Goal: Task Accomplishment & Management: Use online tool/utility

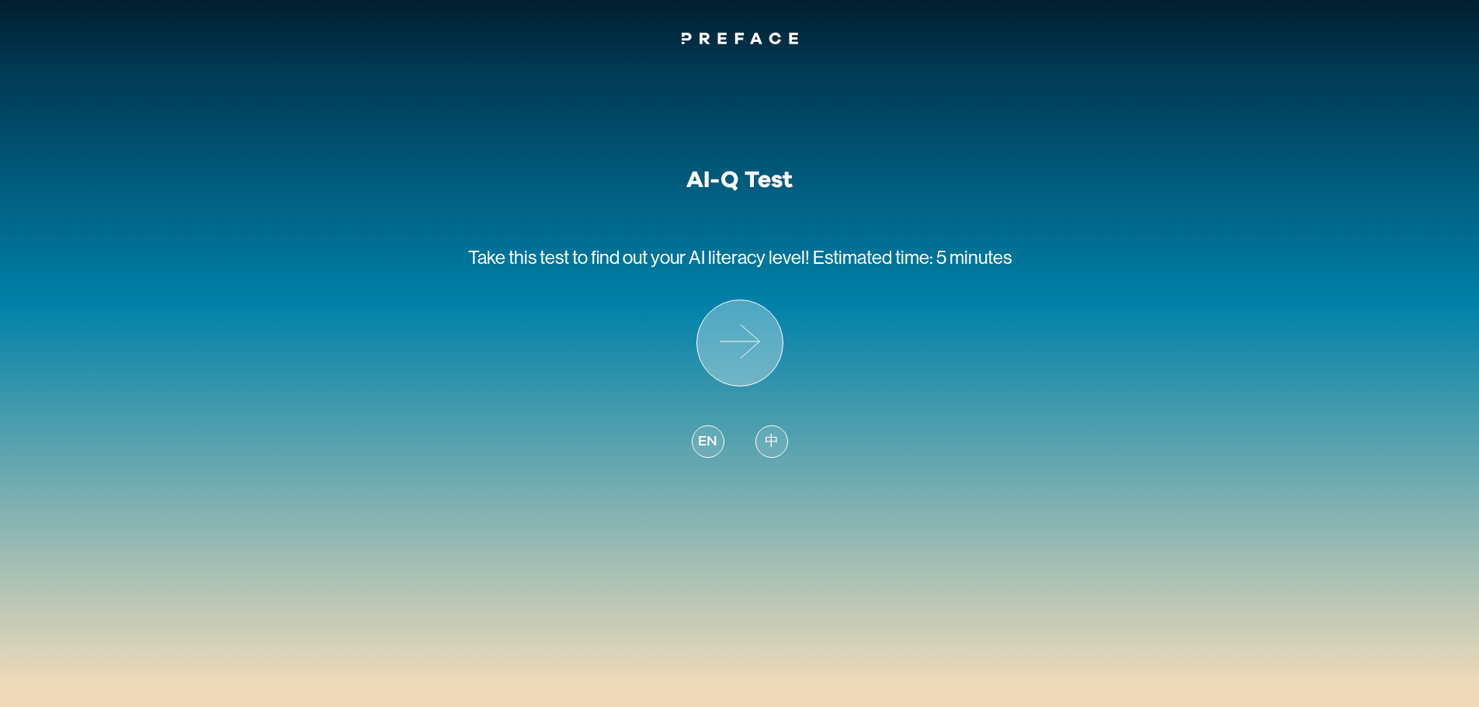
click at [763, 349] on icon at bounding box center [739, 343] width 85 height 85
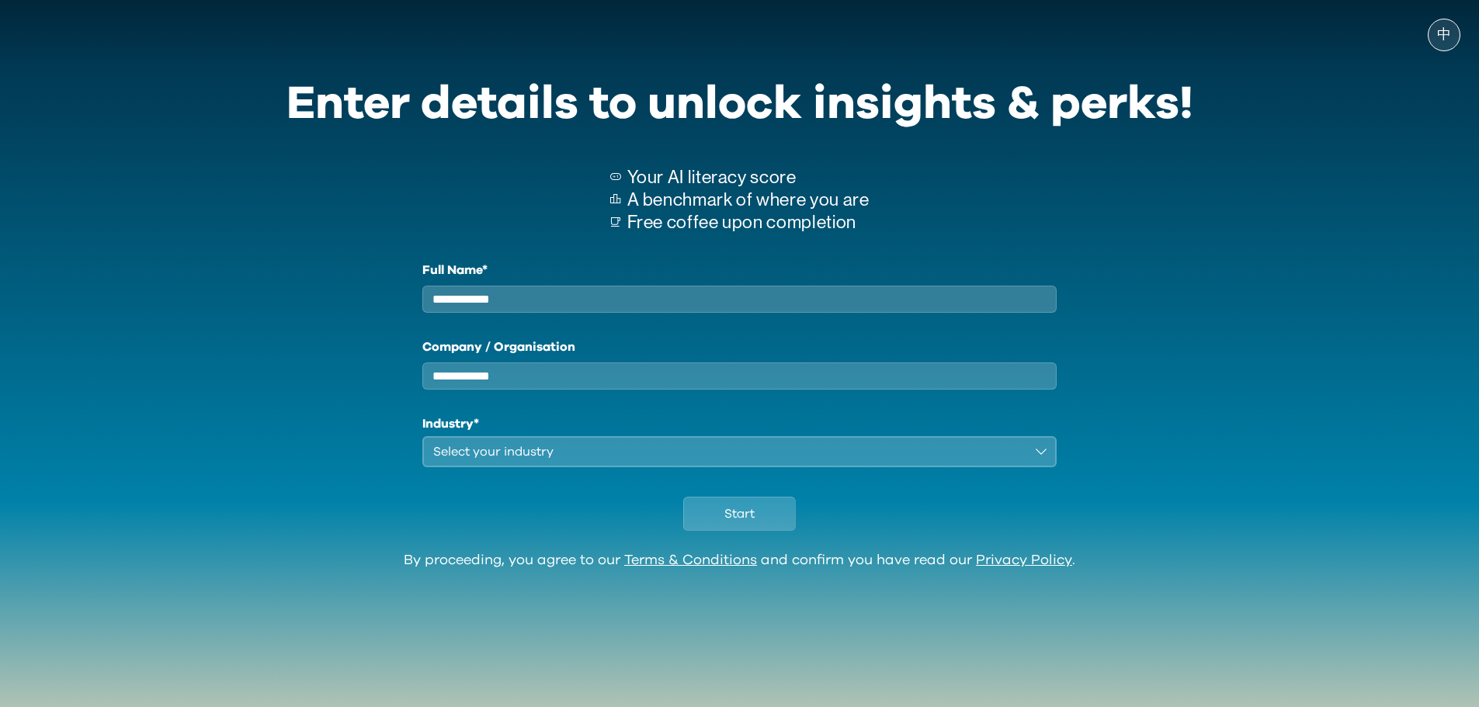
click at [581, 298] on input "Full Name*" at bounding box center [739, 299] width 635 height 27
type input "****"
click at [555, 390] on input "Company / Organisation" at bounding box center [739, 376] width 635 height 27
click at [605, 461] on div "Select your industry" at bounding box center [729, 452] width 592 height 19
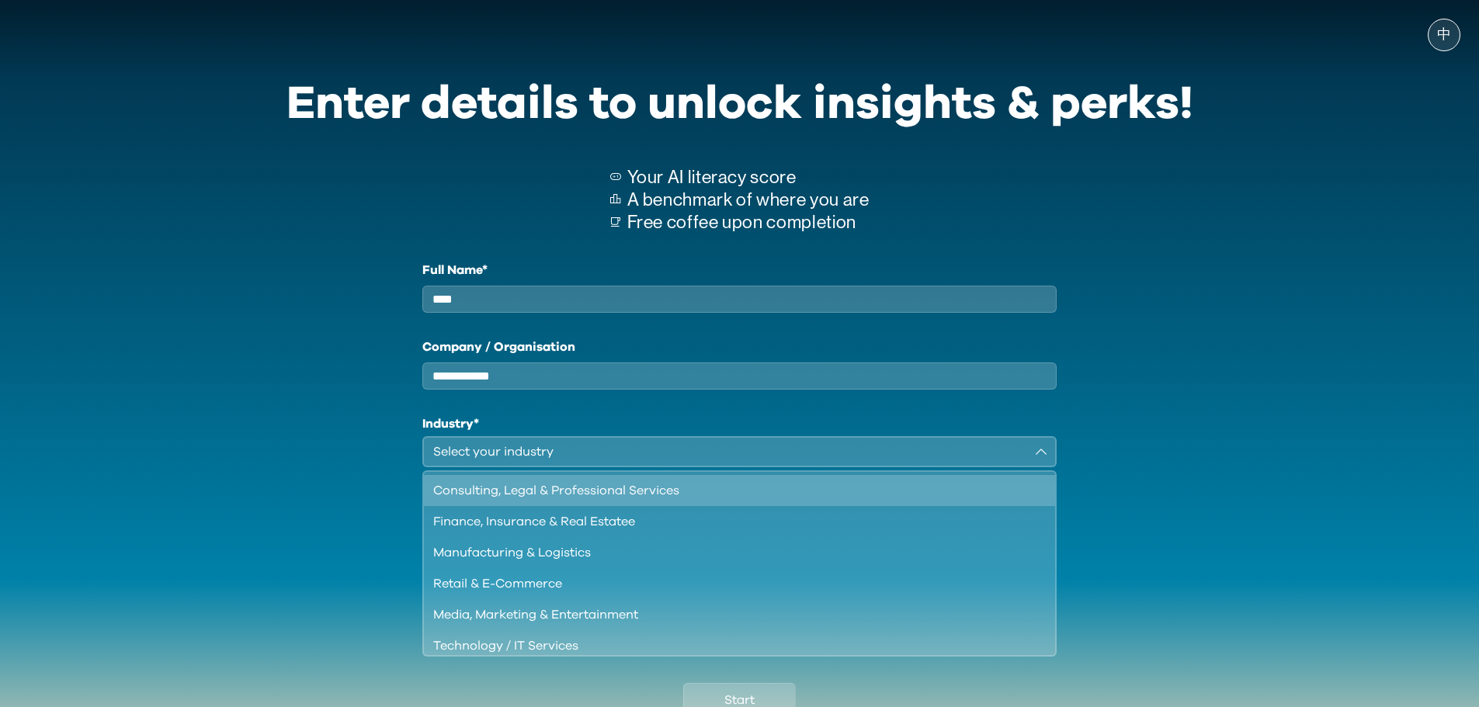
click at [644, 500] on div "Consulting, Legal & Professional Services" at bounding box center [730, 490] width 595 height 19
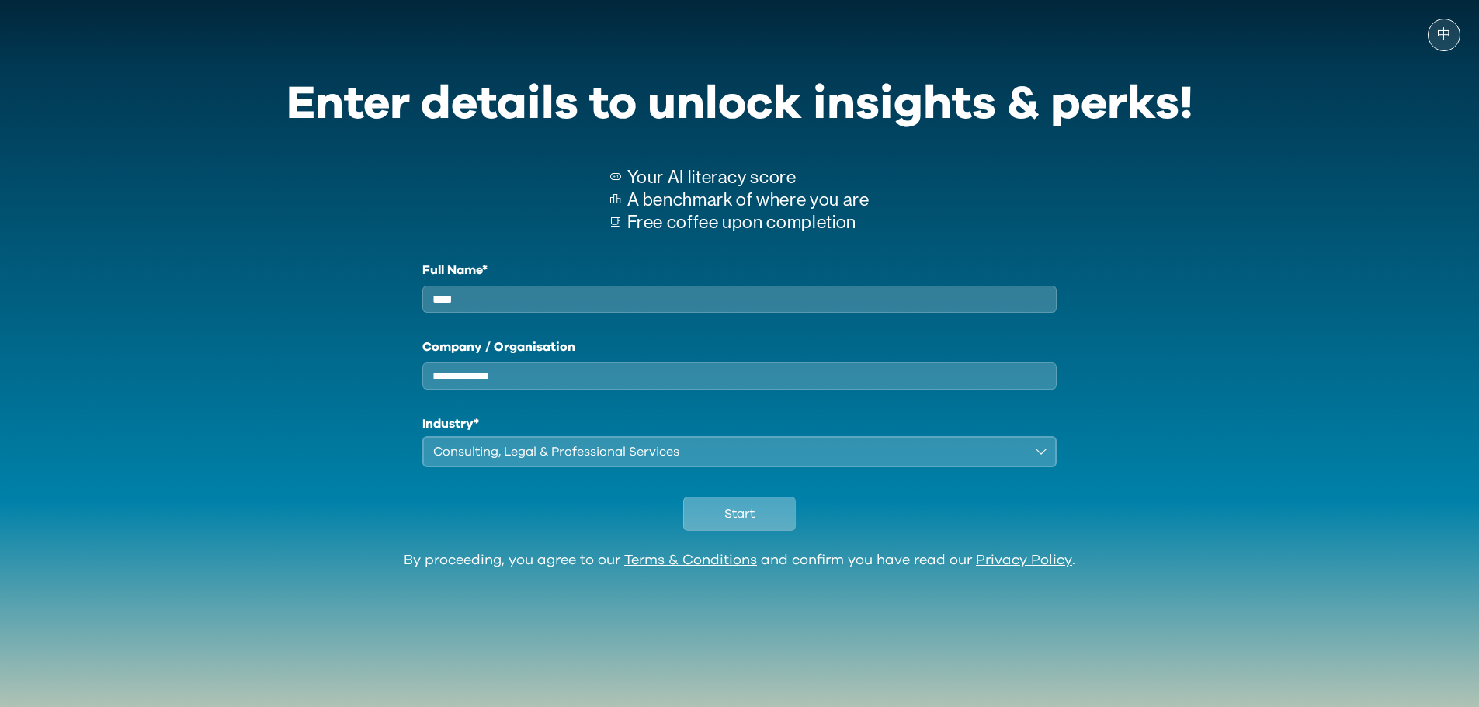
click at [768, 530] on button "Start" at bounding box center [739, 514] width 113 height 34
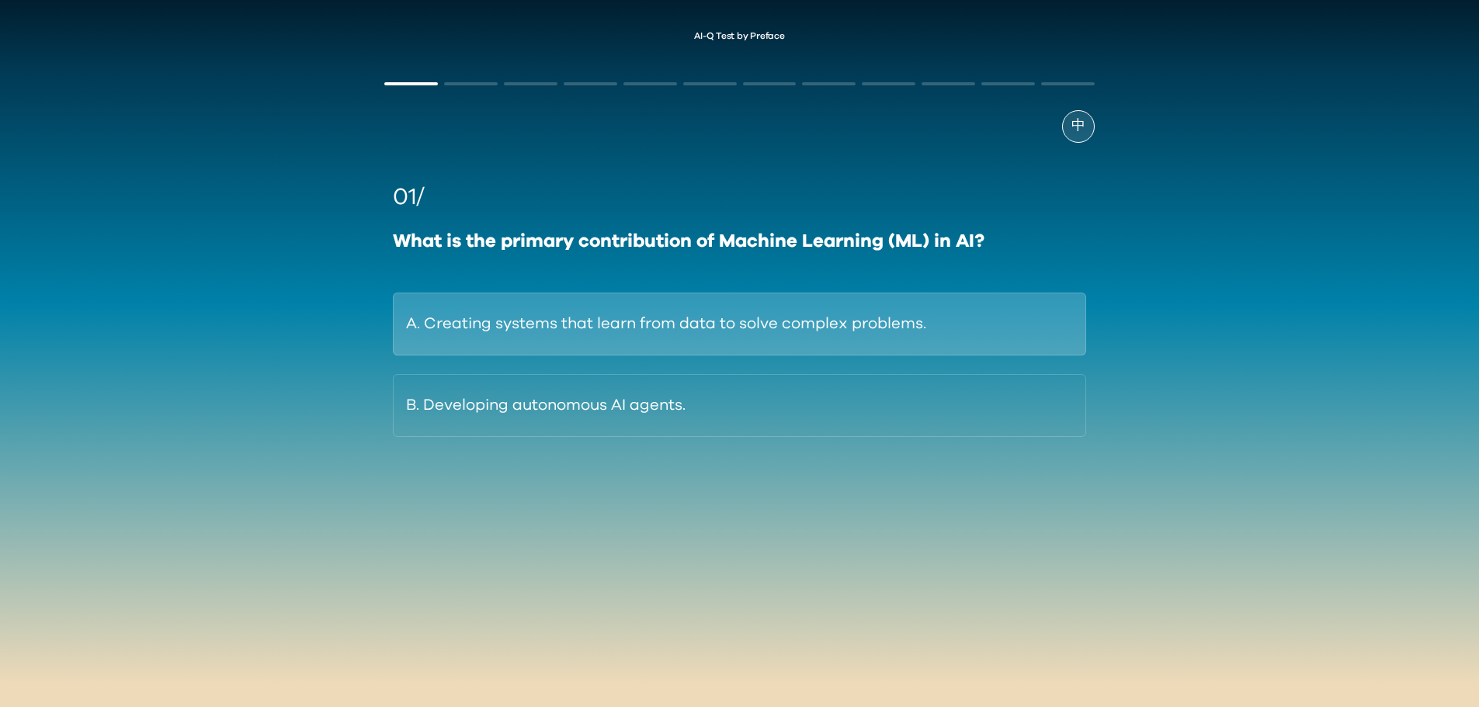
click at [1013, 323] on button "A. Creating systems that learn from data to solve complex problems." at bounding box center [739, 324] width 693 height 63
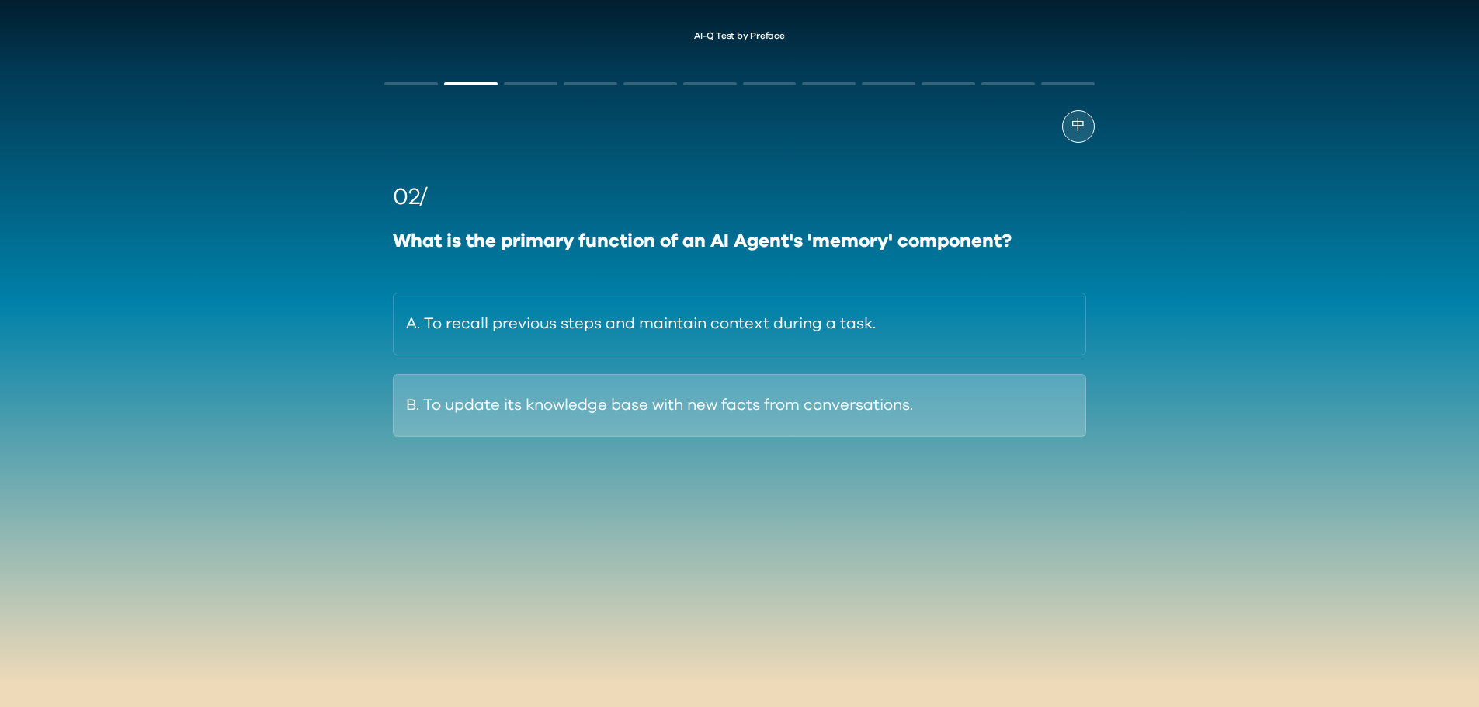
click at [984, 408] on button "B. To update its knowledge base with new facts from conversations." at bounding box center [739, 405] width 693 height 63
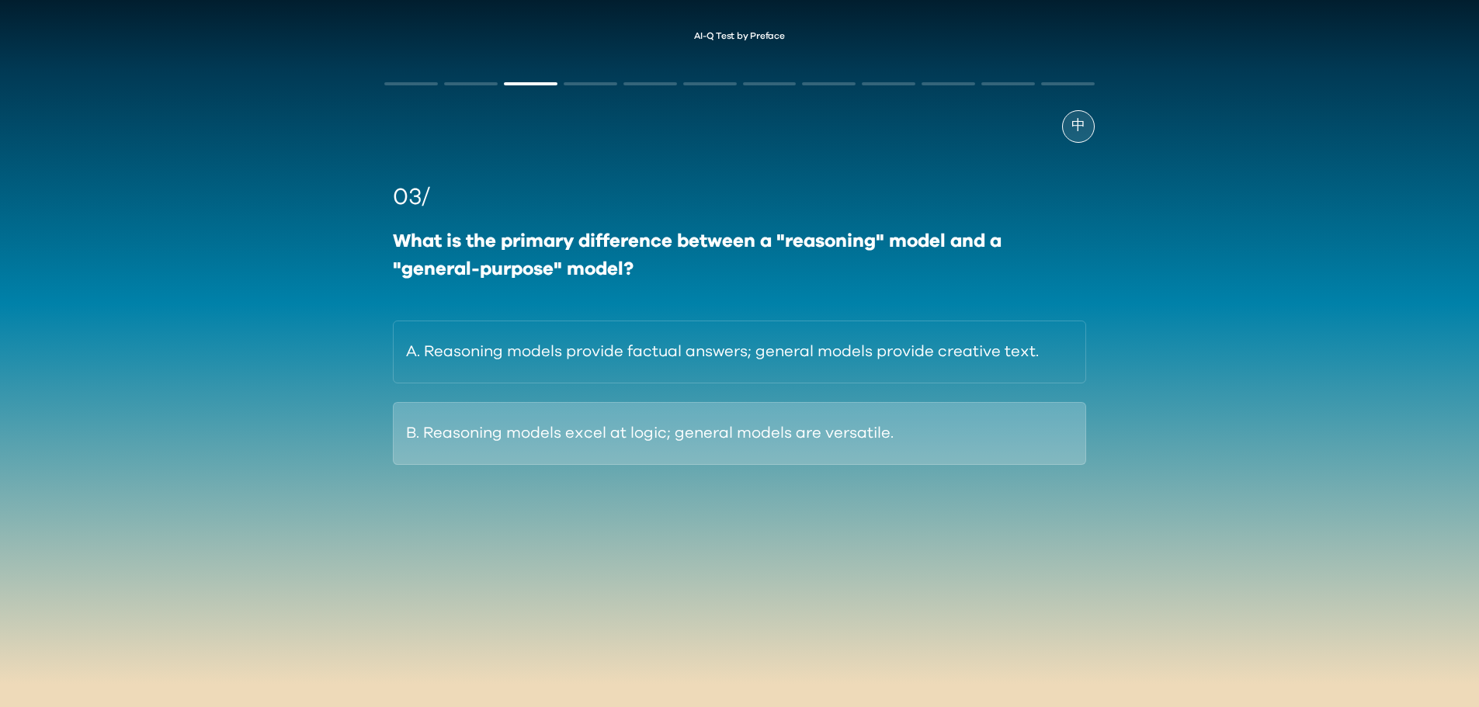
click at [967, 424] on button "B. Reasoning models excel at logic; general models are versatile." at bounding box center [739, 433] width 693 height 63
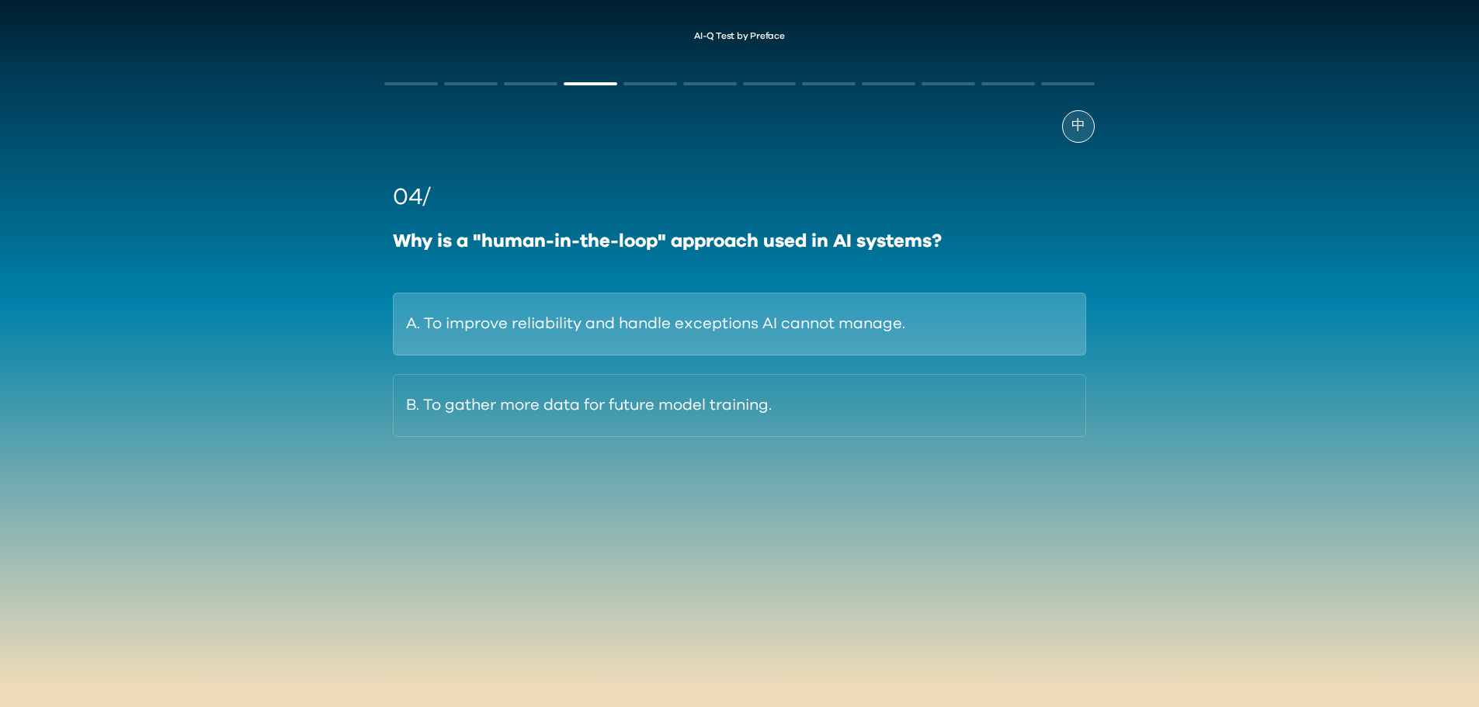
click at [961, 336] on button "A. To improve reliability and handle exceptions AI cannot manage." at bounding box center [739, 324] width 693 height 63
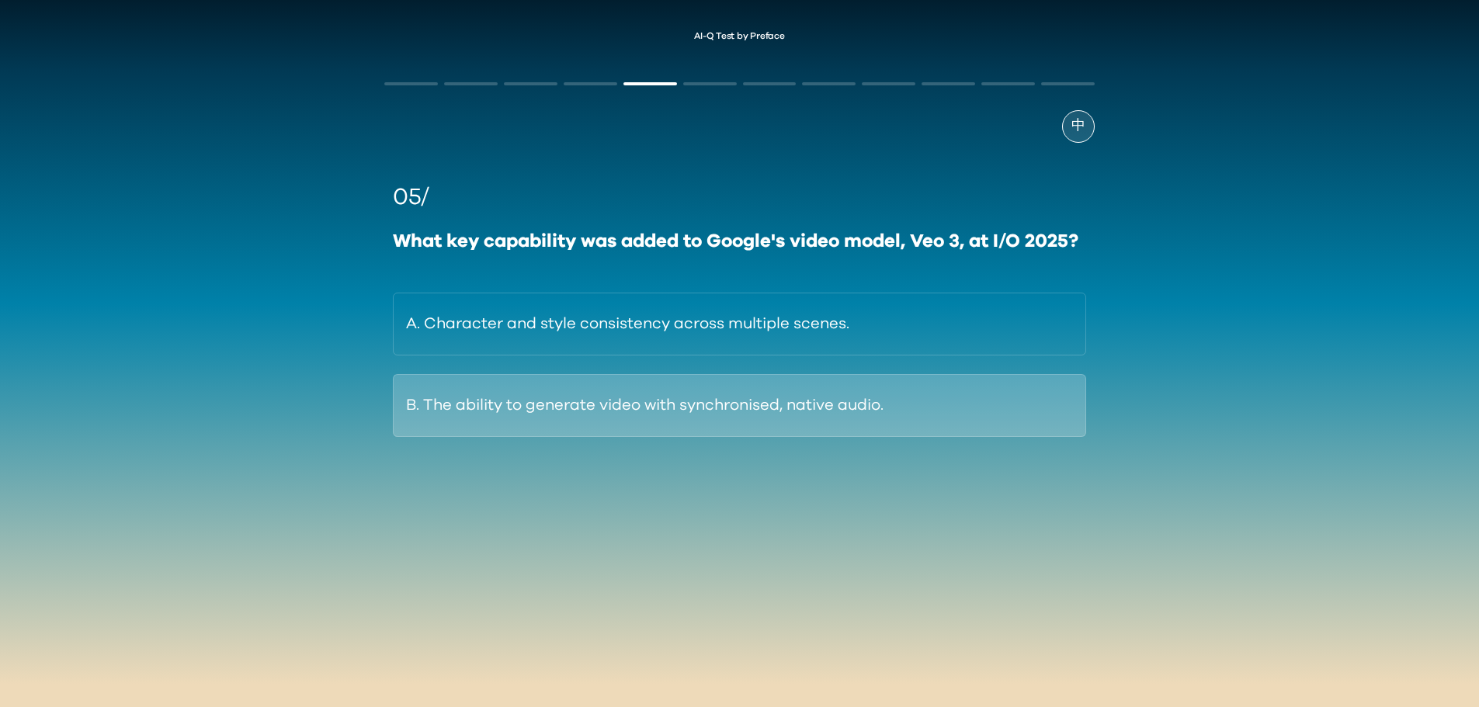
click at [916, 391] on button "B. The ability to generate video with synchronised, native audio." at bounding box center [739, 405] width 693 height 63
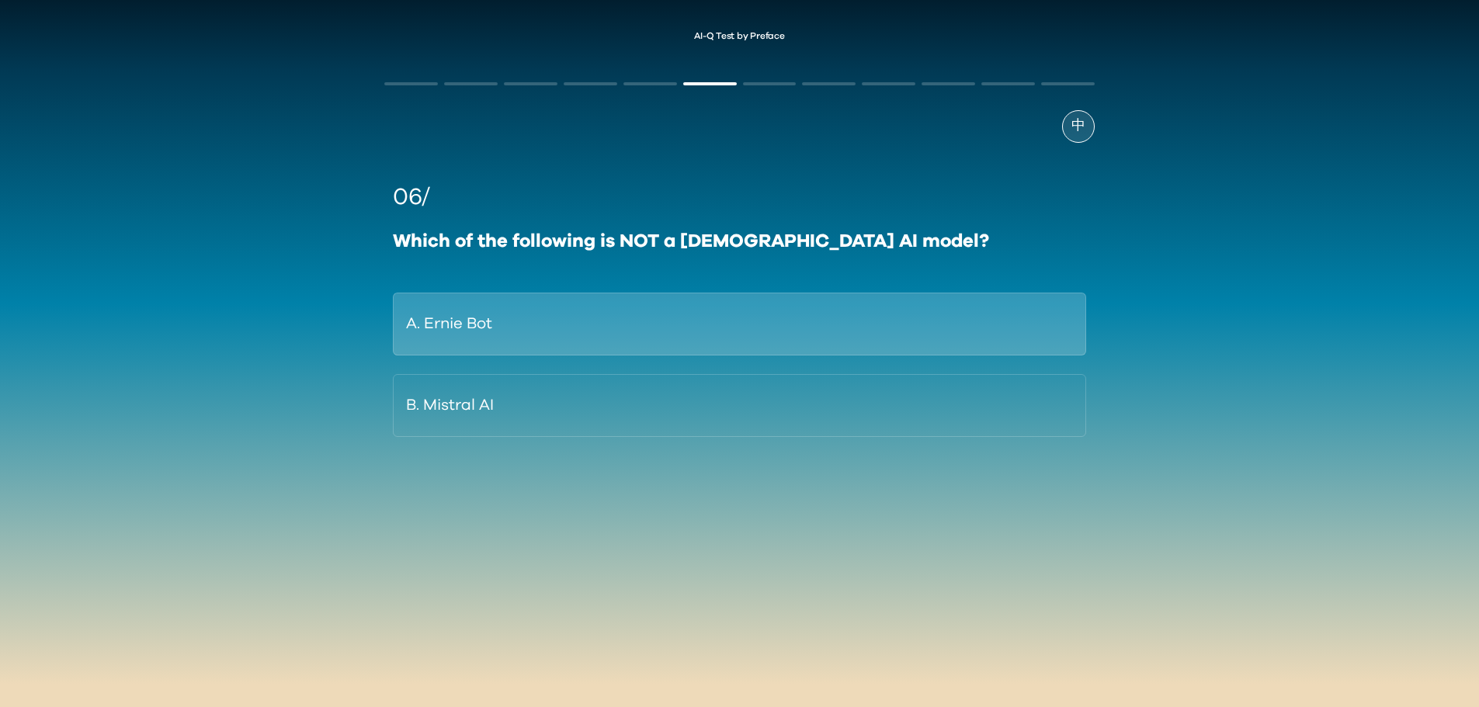
click at [914, 324] on button "A. Ernie Bot" at bounding box center [739, 324] width 693 height 63
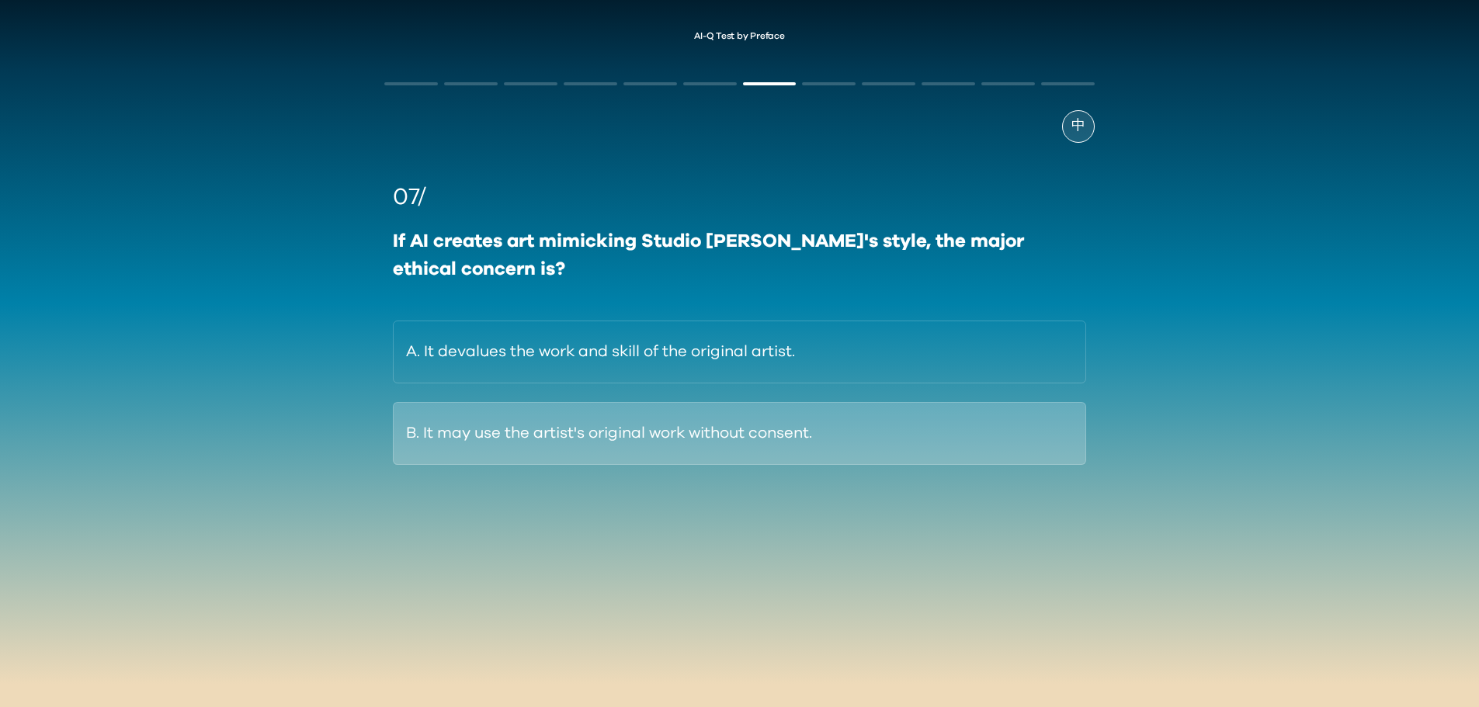
click at [776, 426] on button "B. It may use the artist's original work without consent." at bounding box center [739, 433] width 693 height 63
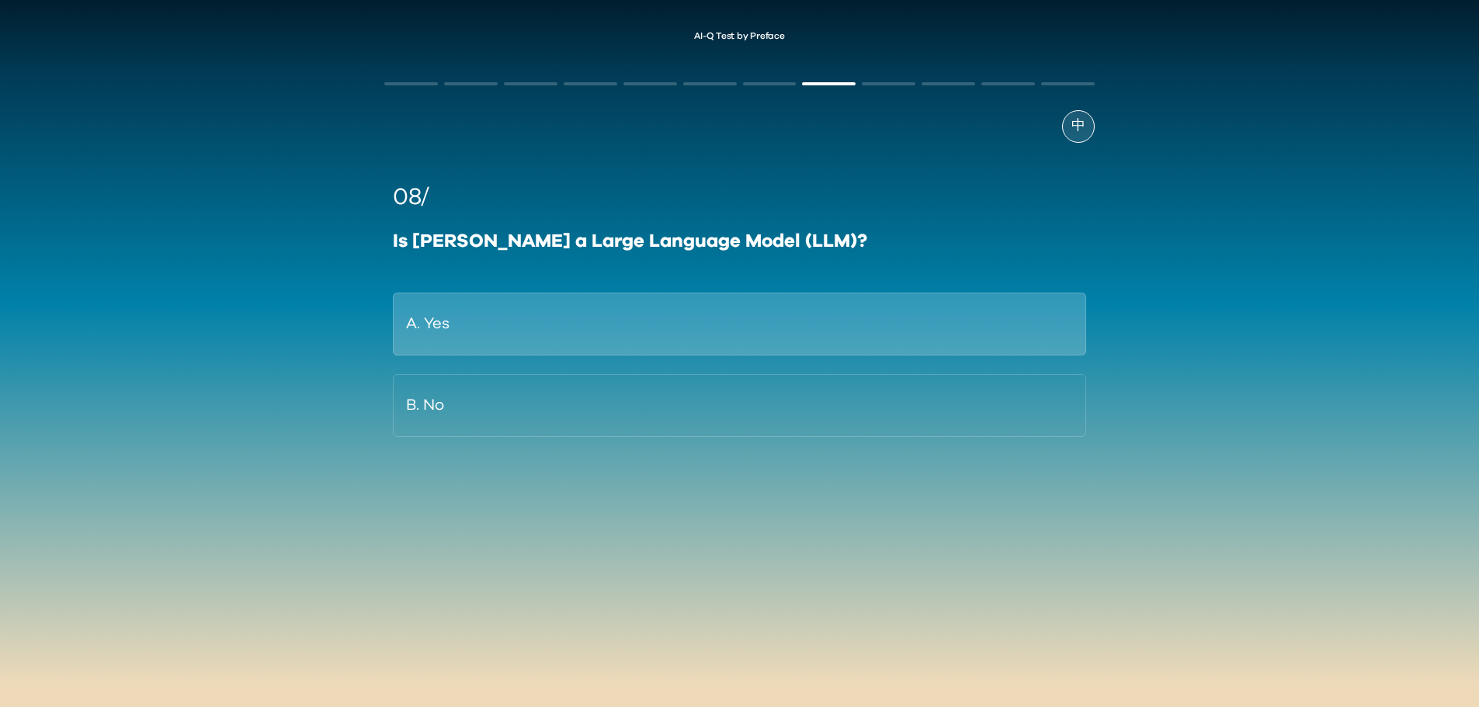
click at [791, 318] on button "A. Yes" at bounding box center [739, 324] width 693 height 63
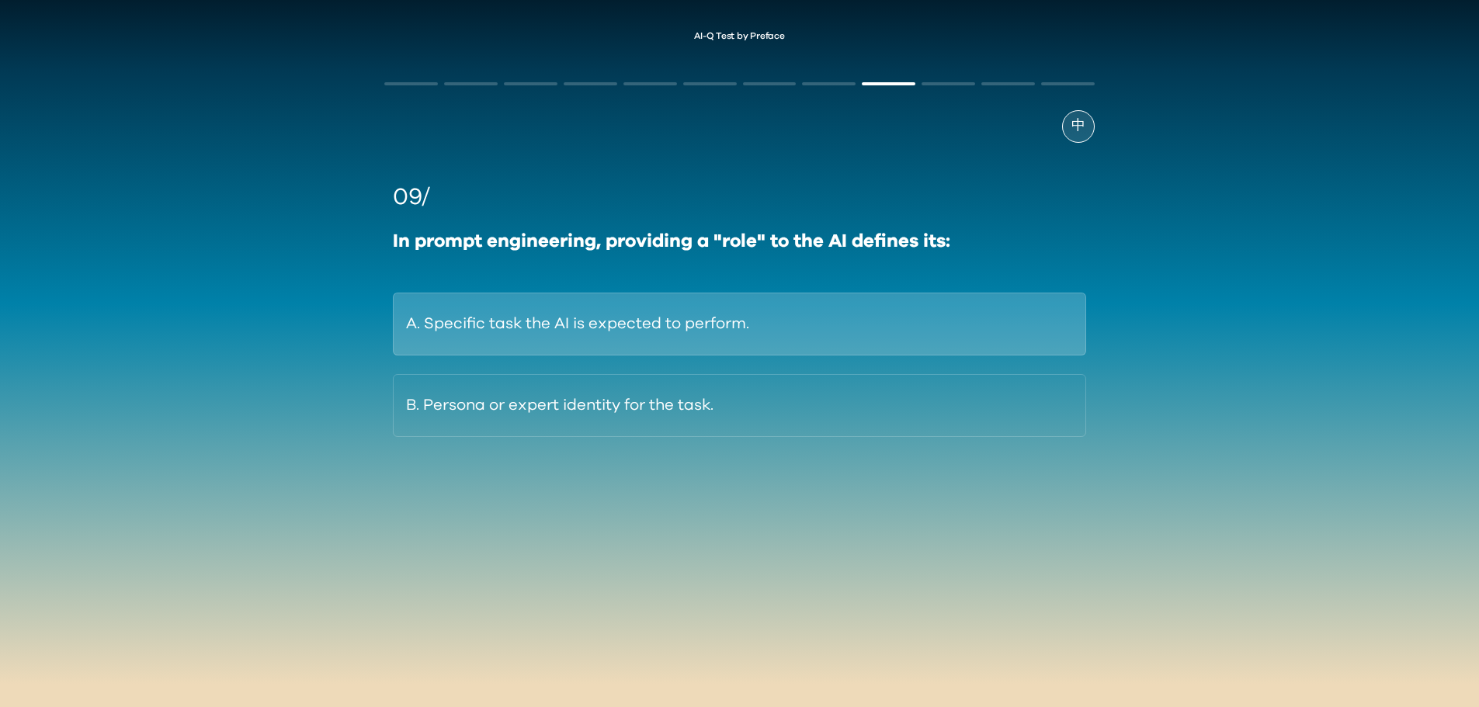
click at [827, 331] on button "A. Specific task the AI is expected to perform." at bounding box center [739, 324] width 693 height 63
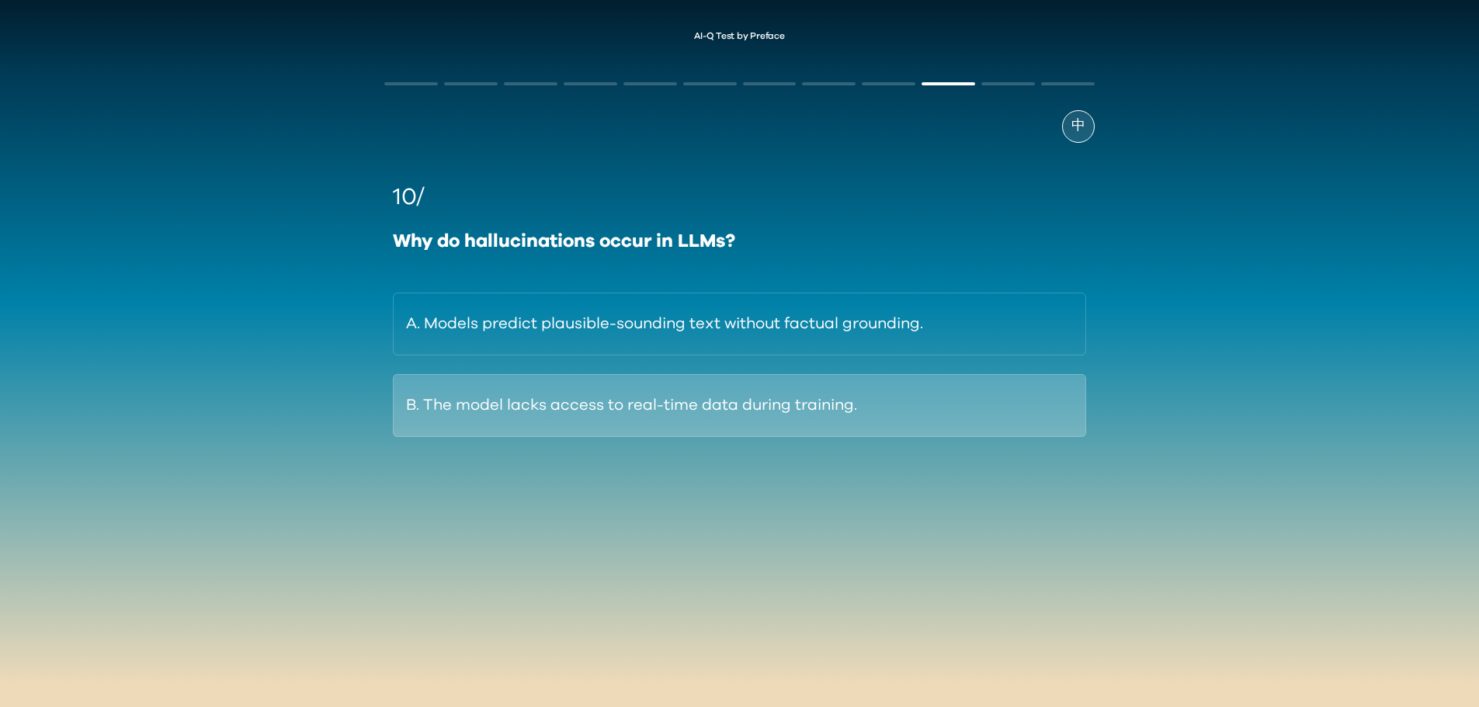
click at [926, 427] on button "B. The model lacks access to real-time data during training." at bounding box center [739, 405] width 693 height 63
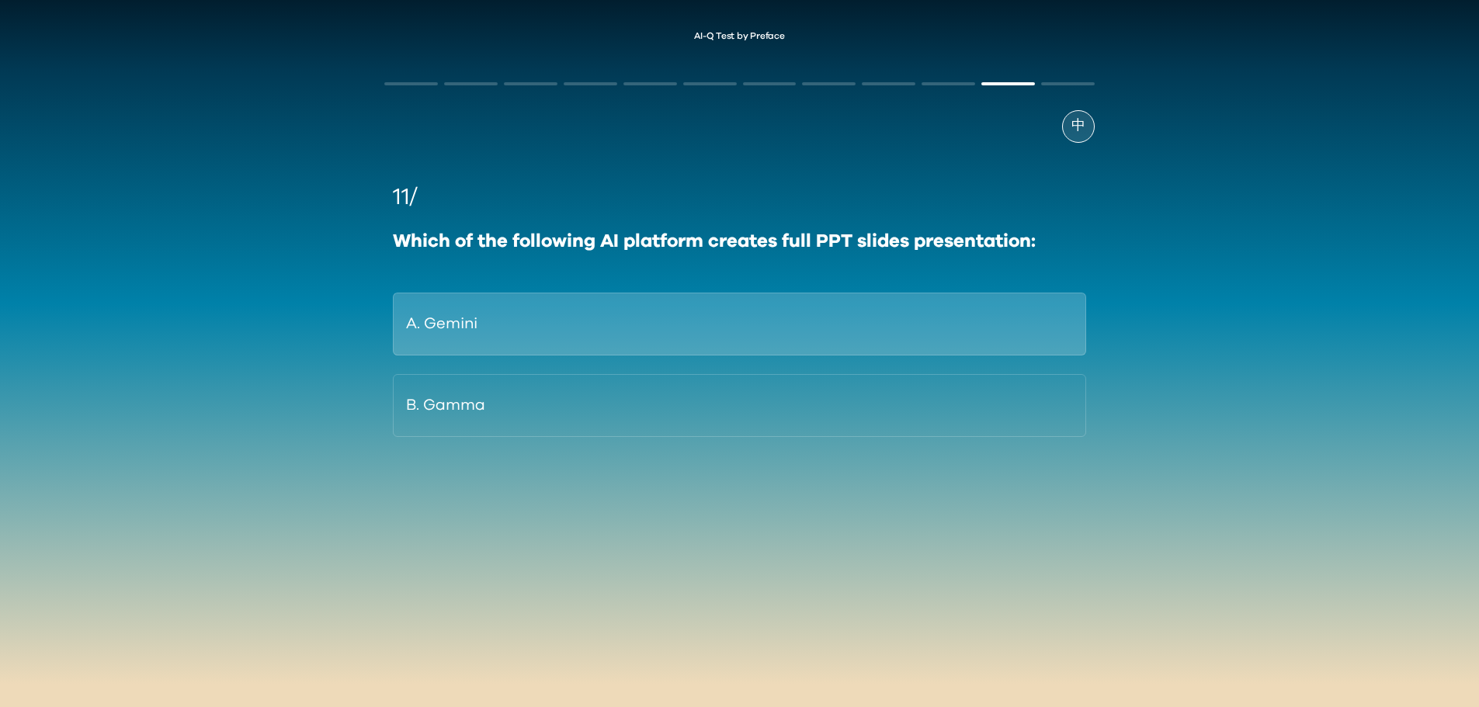
click at [779, 318] on button "A. Gemini" at bounding box center [739, 324] width 693 height 63
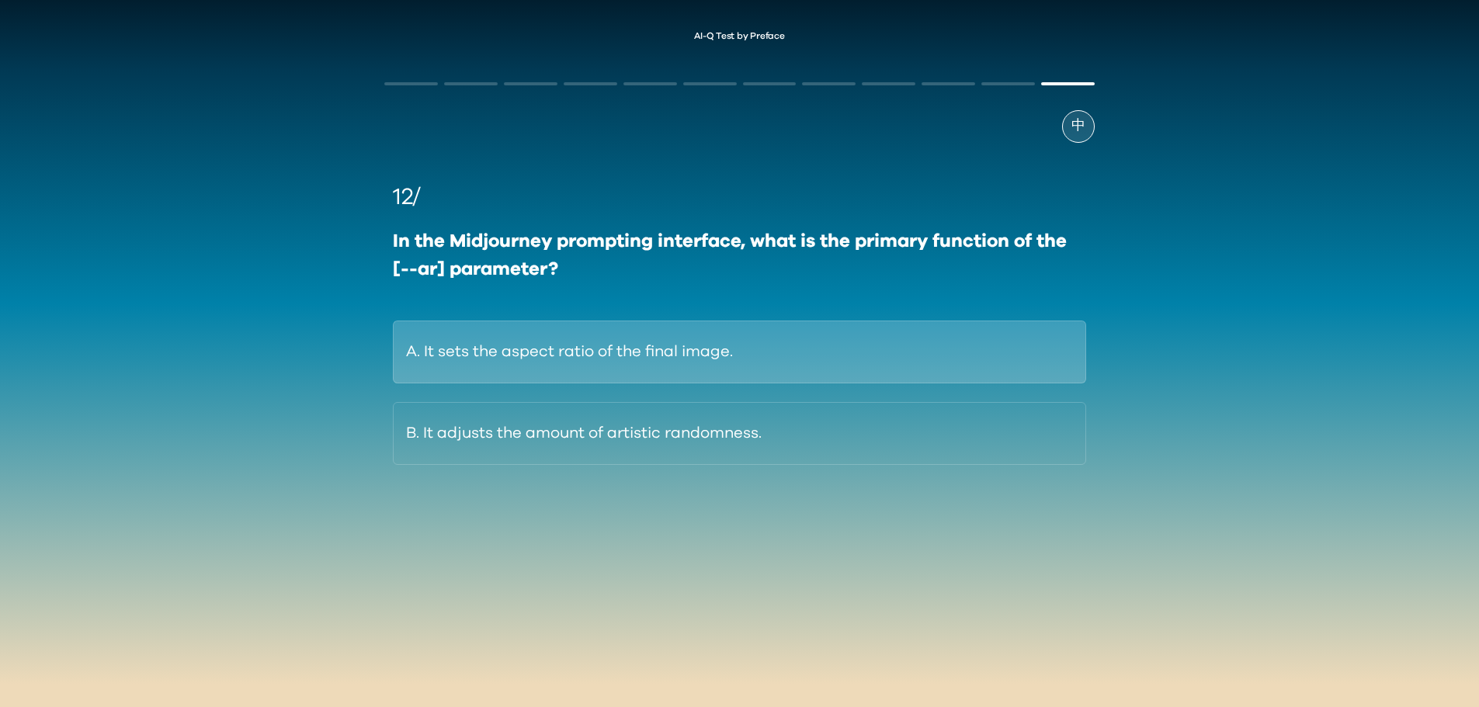
click at [850, 348] on button "A. It sets the aspect ratio of the final image." at bounding box center [739, 352] width 693 height 63
